Goal: Information Seeking & Learning: Learn about a topic

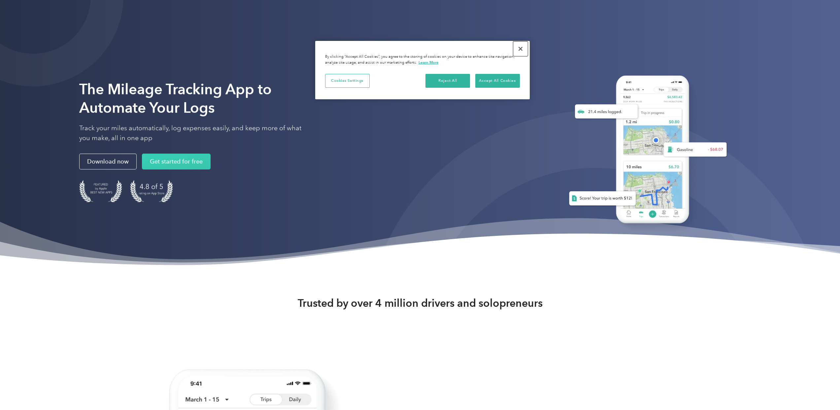
click at [523, 48] on button "Close" at bounding box center [520, 49] width 15 height 15
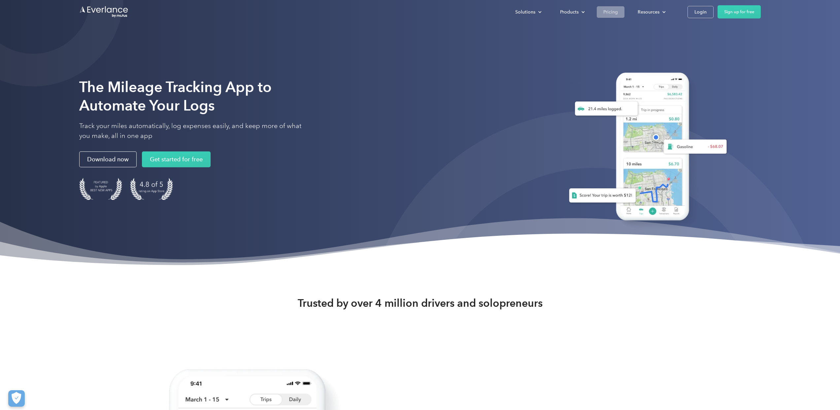
click at [621, 14] on link "Pricing" at bounding box center [610, 12] width 28 height 12
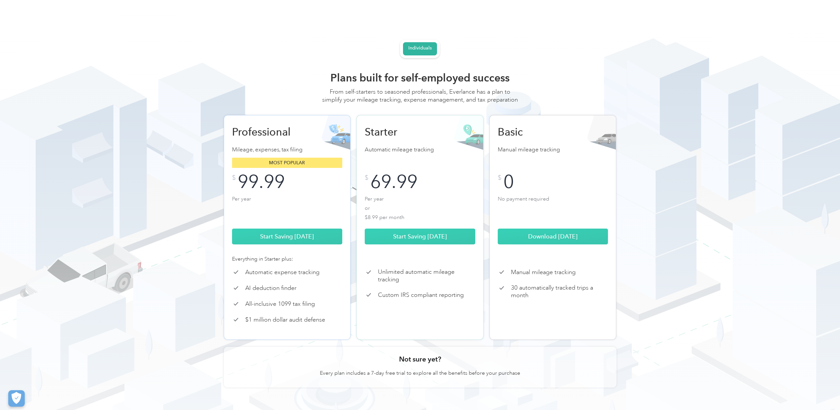
click at [252, 74] on div "Plans built for self-employed success From self-starters to seasoned profession…" at bounding box center [420, 230] width 422 height 319
